Goal: Task Accomplishment & Management: Use online tool/utility

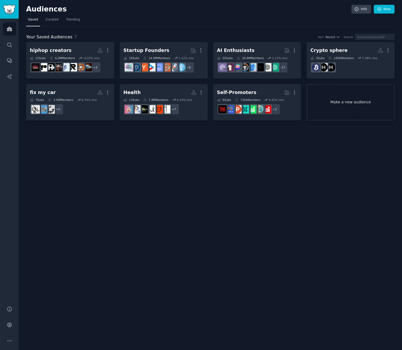
click at [345, 96] on link "Make a new audience" at bounding box center [351, 102] width 88 height 37
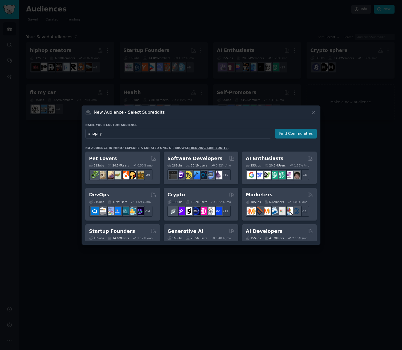
type input "shopify"
click at [292, 134] on button "Find Communities" at bounding box center [296, 134] width 42 height 10
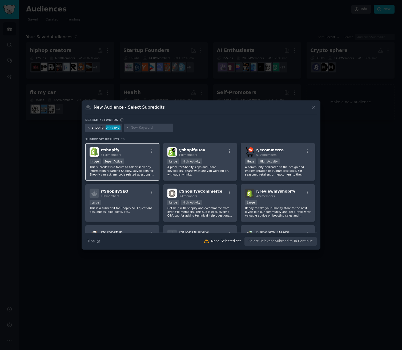
click at [144, 175] on p "This subreddit is a forum to ask or seek any information regarding Shopify. Dev…" at bounding box center [123, 170] width 66 height 11
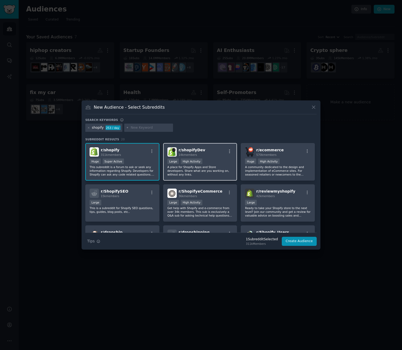
click at [193, 175] on p "A place for Shopify Apps and Store developers. Share what are you working on, w…" at bounding box center [200, 170] width 66 height 11
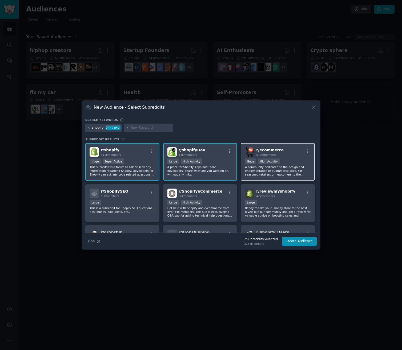
scroll to position [32, 0]
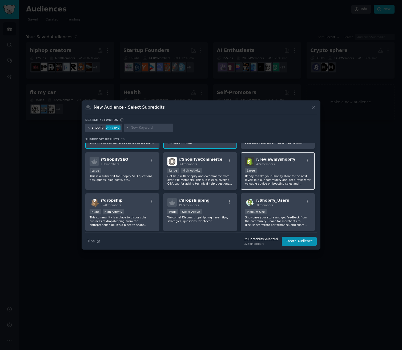
click at [273, 187] on div "r/ reviewmyshopify 42k members Large Ready to take your Shopify store to the ne…" at bounding box center [278, 172] width 74 height 38
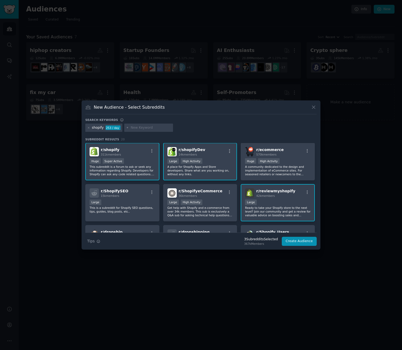
scroll to position [0, 0]
click at [212, 212] on p "Get help with Shopify and e-commerce from over 34k members. This sub is exclusi…" at bounding box center [200, 211] width 66 height 11
click at [148, 211] on p "This is a subreddit for Shopify SEO questions, tips, guides, blog posts, etc.." at bounding box center [123, 209] width 66 height 7
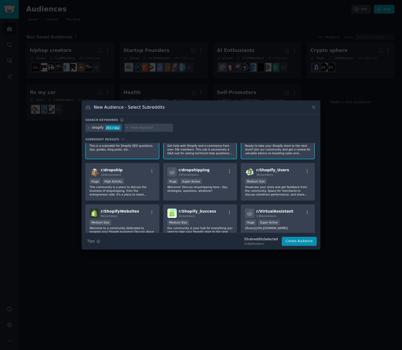
scroll to position [64, 0]
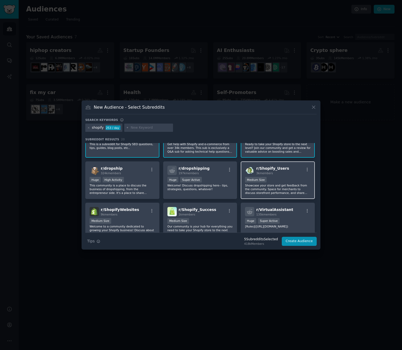
click at [272, 194] on p "Showcase your store and get feedback from the community. Space for merchants to…" at bounding box center [278, 189] width 66 height 11
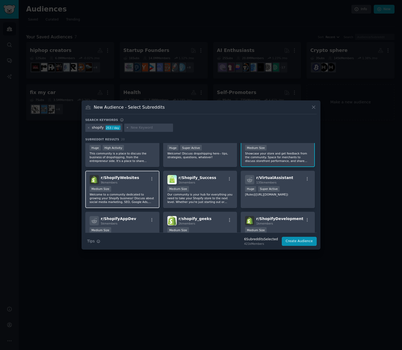
click at [154, 201] on p "Welcome to a community dedicated to growing your Shopify business! Discuss abou…" at bounding box center [123, 198] width 66 height 11
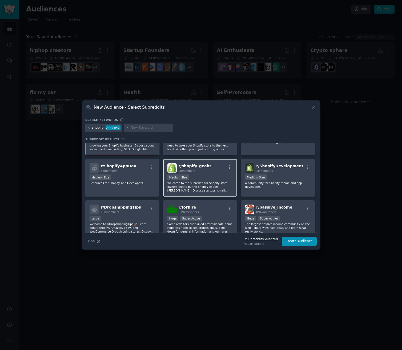
scroll to position [160, 0]
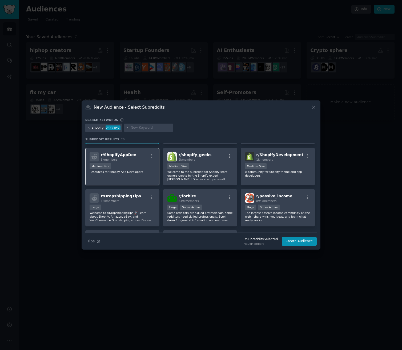
click at [130, 184] on div "r/ ShopifyAppDev 5k members Medium Size Resources for Shopify App Developers" at bounding box center [122, 167] width 74 height 38
click at [293, 240] on button "Create Audience" at bounding box center [299, 241] width 35 height 9
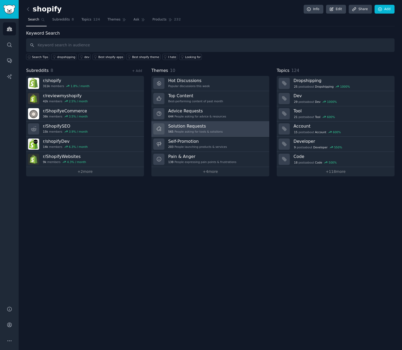
click at [213, 132] on div "565 People asking for tools & solutions" at bounding box center [195, 132] width 54 height 4
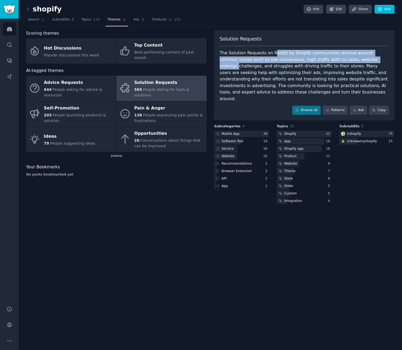
drag, startPoint x: 274, startPoint y: 52, endPoint x: 385, endPoint y: 58, distance: 110.3
click at [385, 58] on div "The Solution Requests on Reddit by Shopify communities revolve around common is…" at bounding box center [304, 76] width 169 height 52
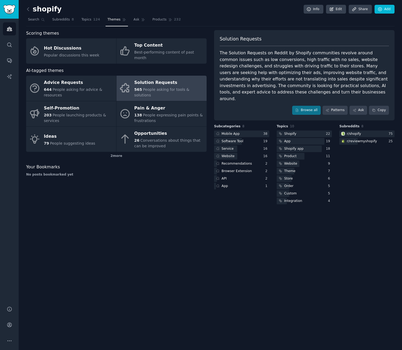
click at [305, 66] on div "The Solution Requests on Reddit by Shopify communities revolve around common is…" at bounding box center [304, 76] width 169 height 52
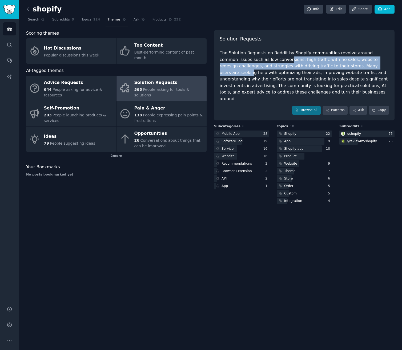
drag, startPoint x: 270, startPoint y: 60, endPoint x: 381, endPoint y: 67, distance: 110.9
click at [381, 67] on div "The Solution Requests on Reddit by Shopify communities revolve around common is…" at bounding box center [304, 76] width 169 height 52
click at [268, 69] on div "The Solution Requests on Reddit by Shopify communities revolve around common is…" at bounding box center [304, 76] width 169 height 52
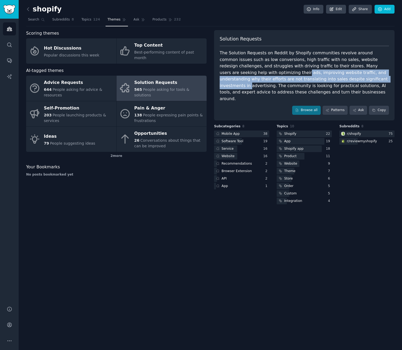
drag, startPoint x: 271, startPoint y: 71, endPoint x: 374, endPoint y: 78, distance: 103.7
click at [374, 78] on div "The Solution Requests on Reddit by Shopify communities revolve around common is…" at bounding box center [304, 76] width 169 height 52
click at [341, 106] on link "Patterns" at bounding box center [335, 110] width 25 height 9
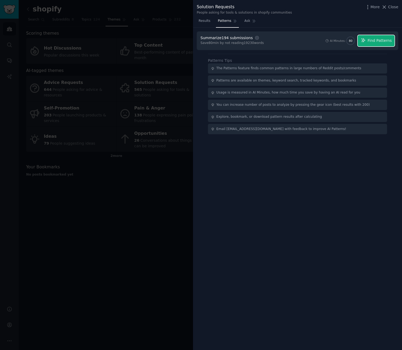
click at [389, 40] on span "Find Patterns" at bounding box center [380, 41] width 24 height 6
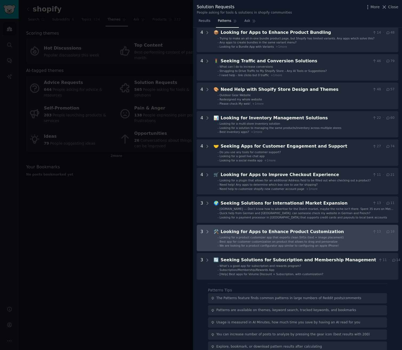
scroll to position [64, 0]
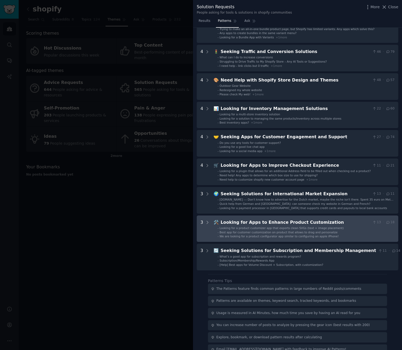
click at [300, 235] on span "We are looking for a product configurator app similar to configuring an apple i…" at bounding box center [279, 236] width 119 height 3
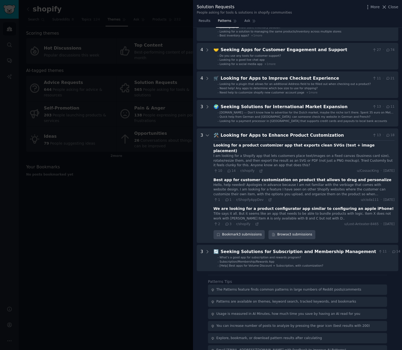
scroll to position [157, 0]
